Goal: Transaction & Acquisition: Purchase product/service

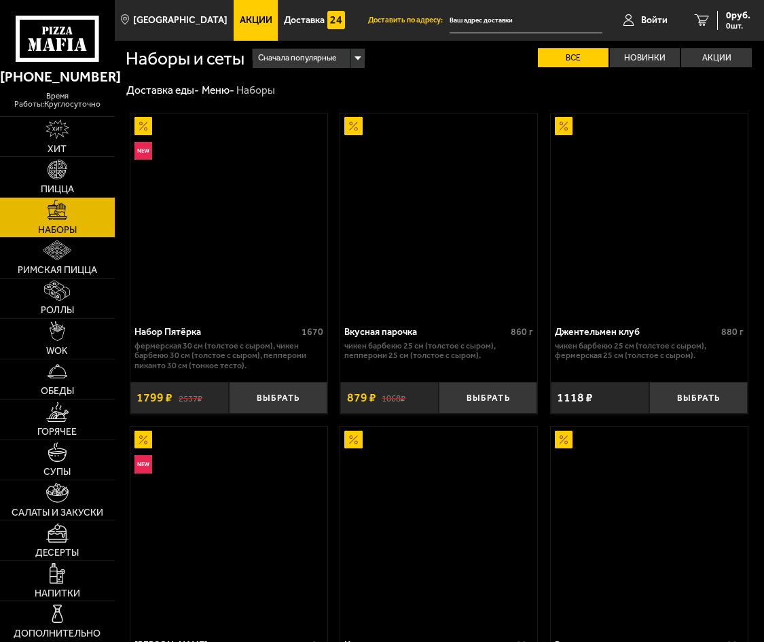
scroll to position [1018, 0]
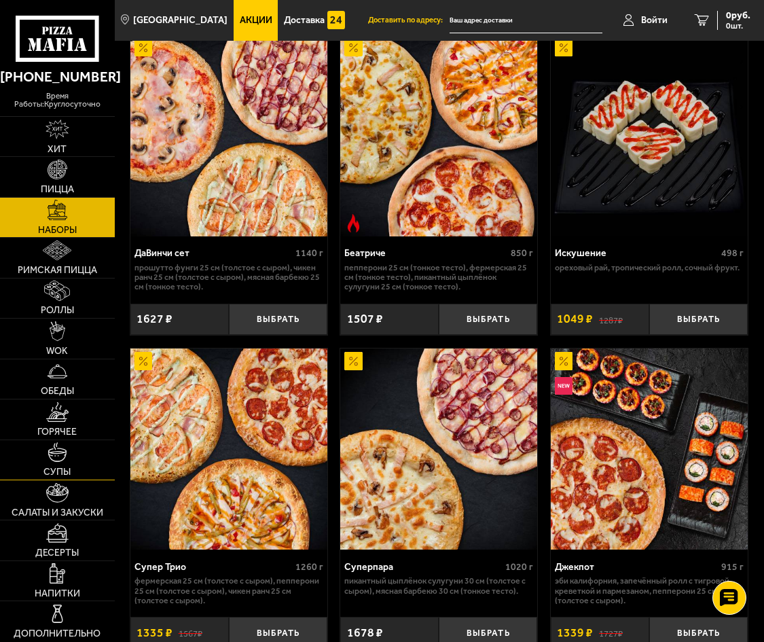
click at [58, 445] on img at bounding box center [58, 452] width 20 height 20
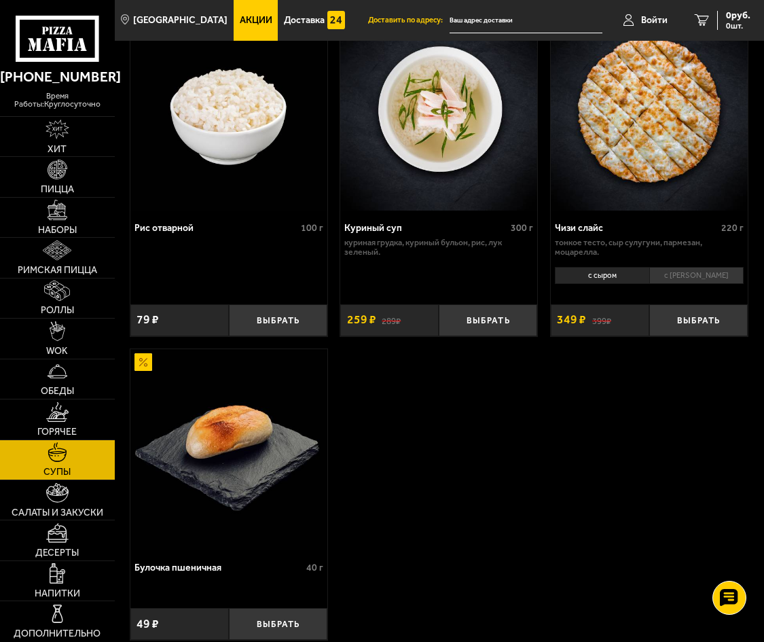
scroll to position [883, 0]
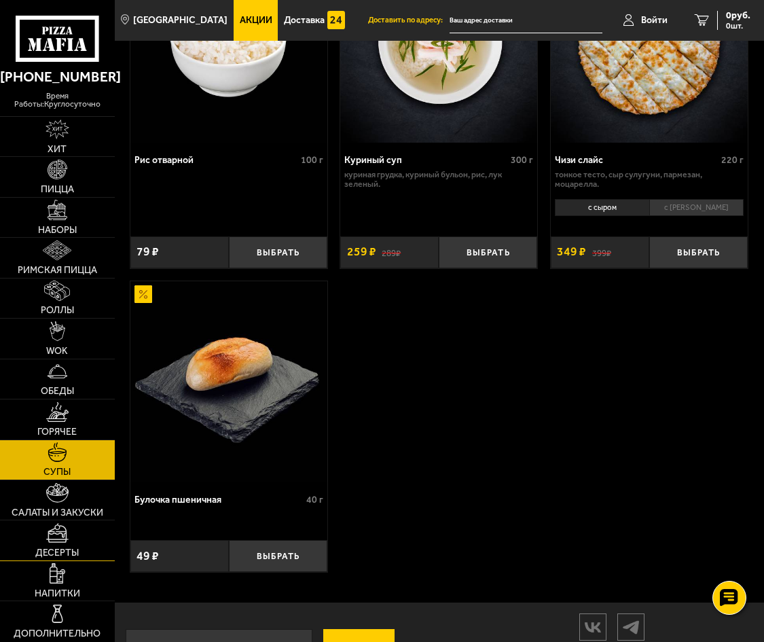
click at [55, 520] on link "Десерты" at bounding box center [57, 539] width 115 height 39
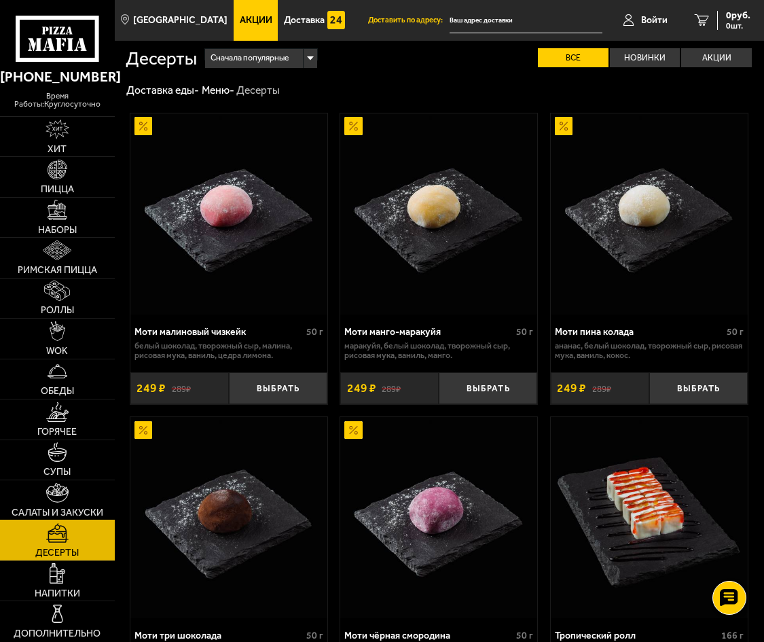
click at [65, 492] on img at bounding box center [57, 493] width 22 height 20
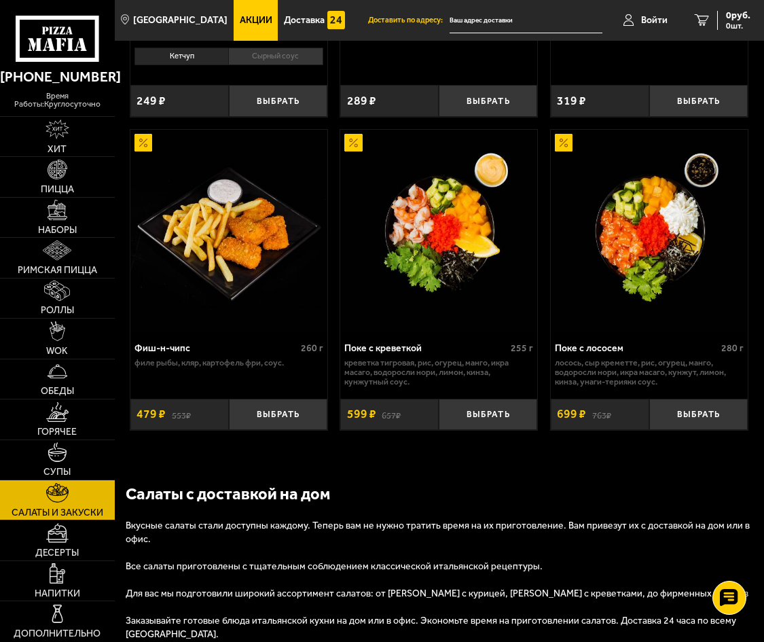
scroll to position [1473, 0]
